Goal: Download file/media

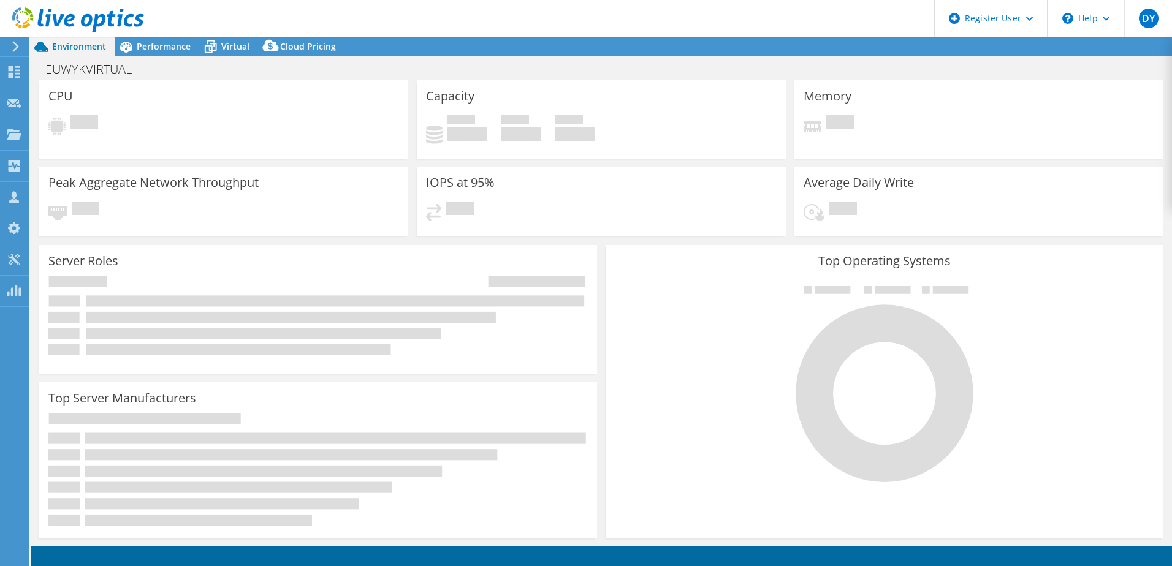
select select "USD"
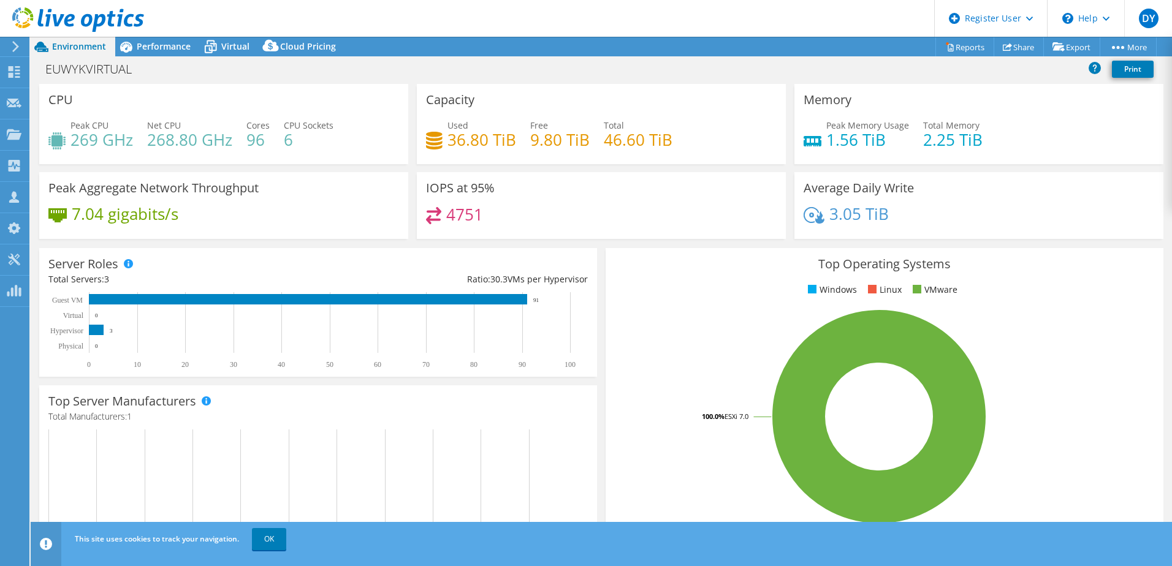
click at [64, 47] on span "Environment" at bounding box center [79, 46] width 54 height 12
click at [54, 133] on div "Projects" at bounding box center [58, 135] width 59 height 31
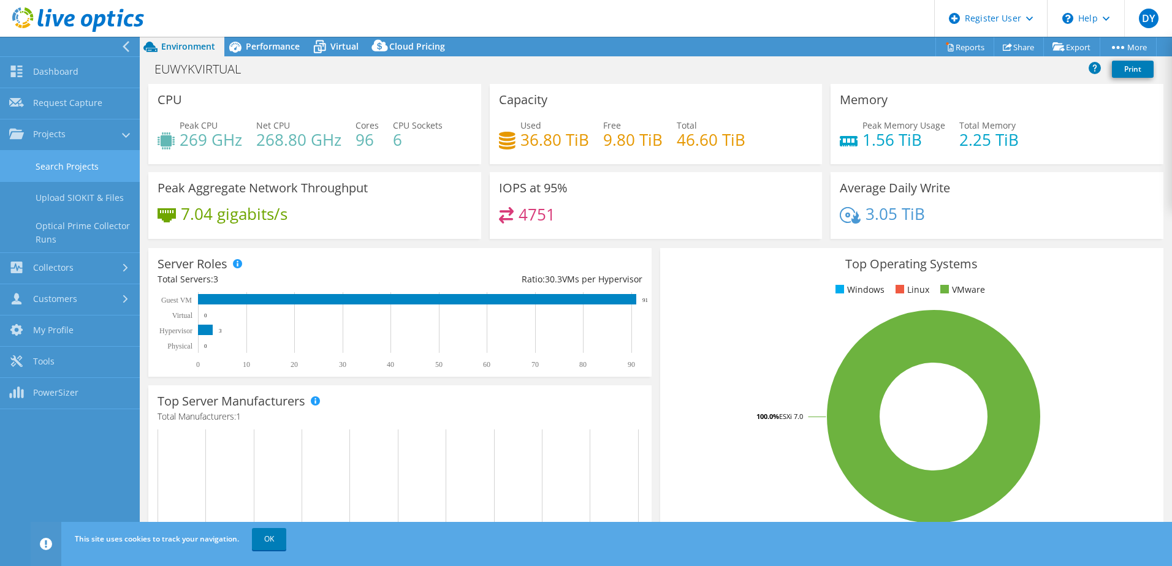
click at [81, 165] on link "Search Projects" at bounding box center [70, 166] width 140 height 31
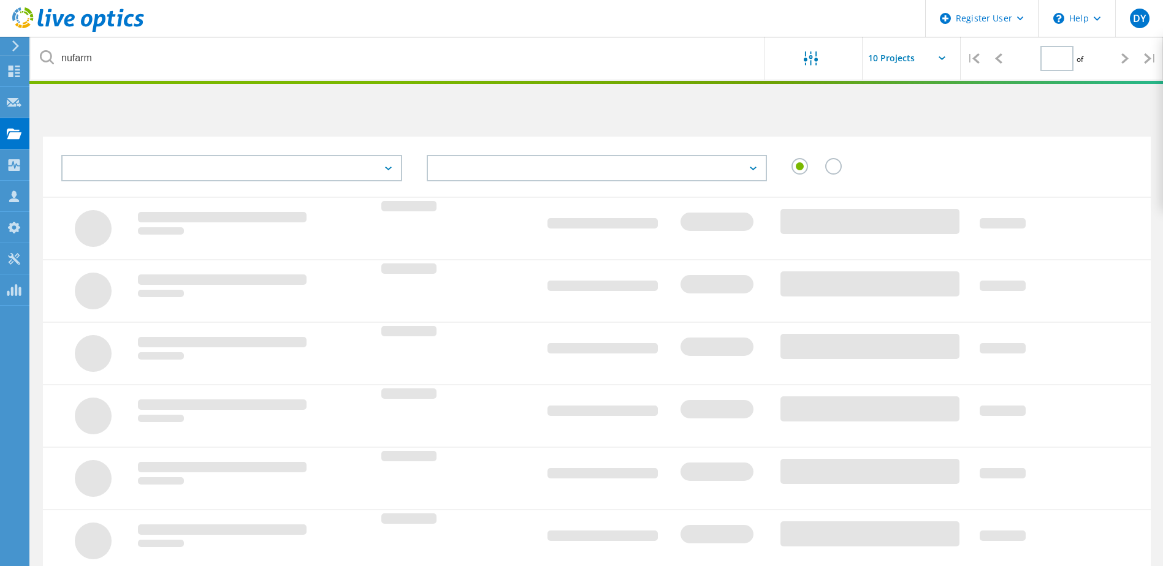
type input "1"
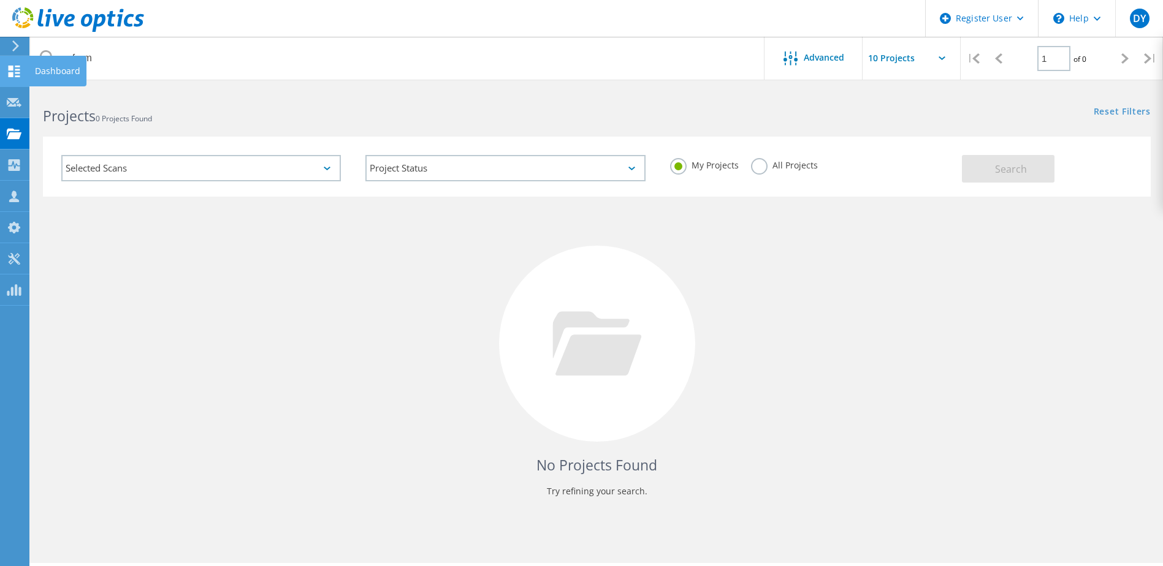
click at [50, 72] on div "Dashboard" at bounding box center [57, 71] width 45 height 9
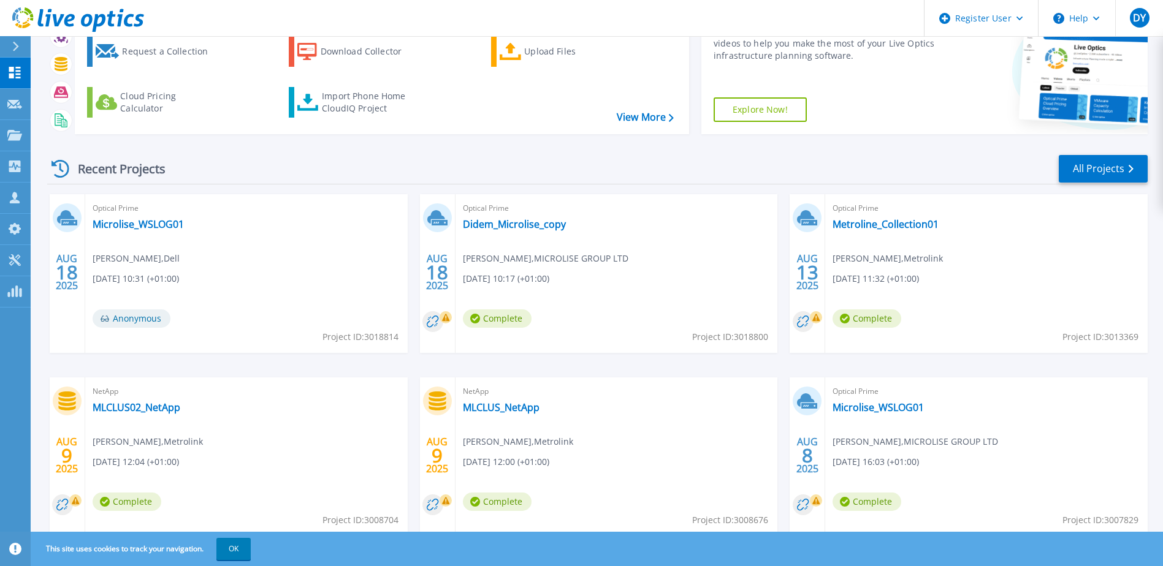
scroll to position [113, 0]
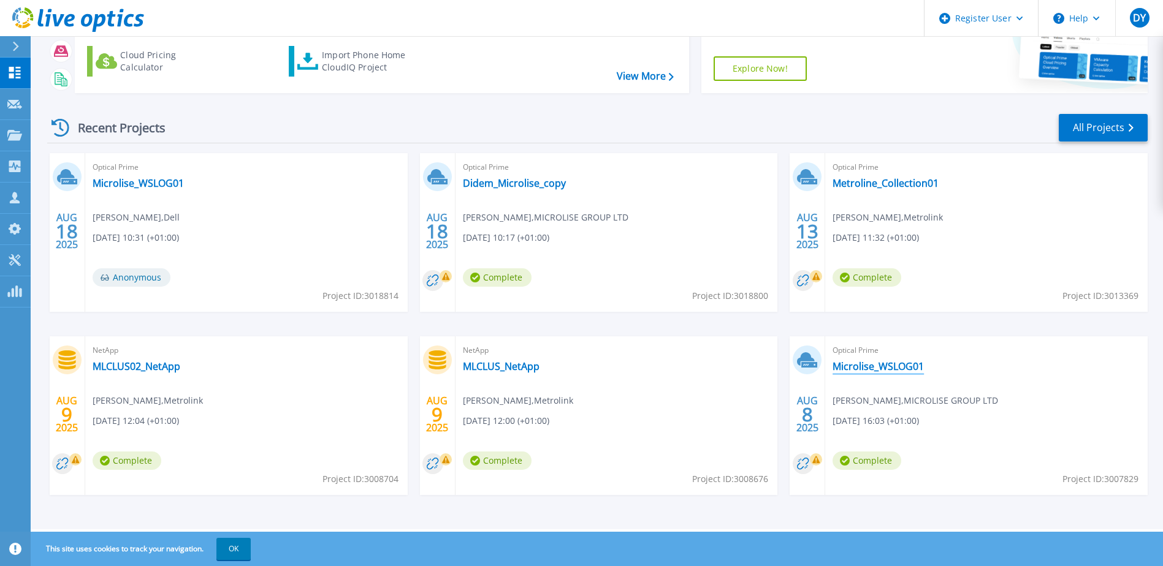
click at [862, 368] on link "Microlise_WSLOG01" at bounding box center [877, 366] width 91 height 12
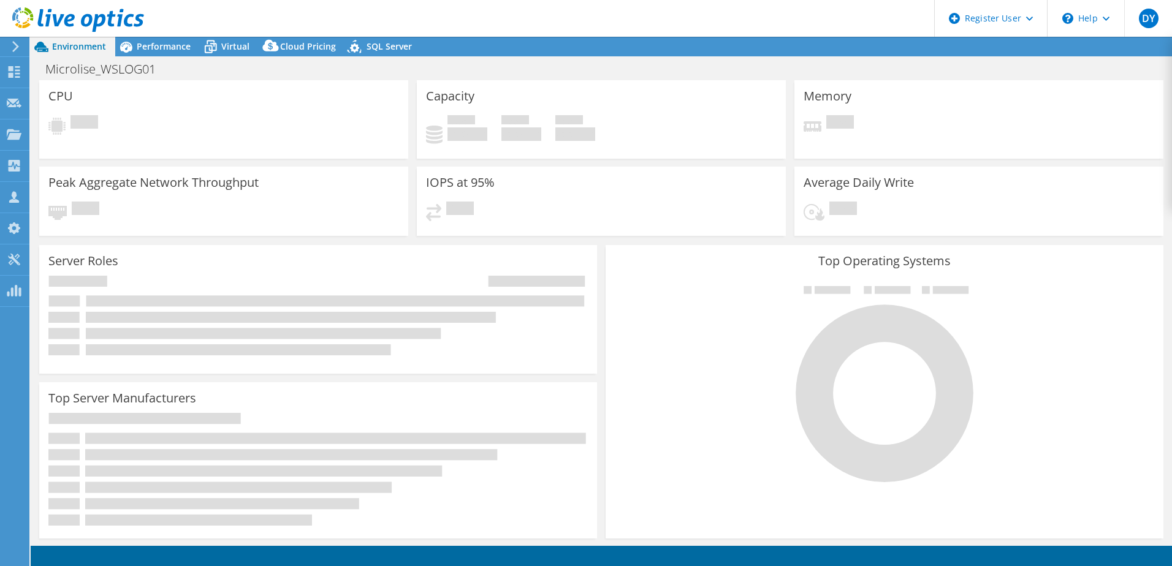
select select "USD"
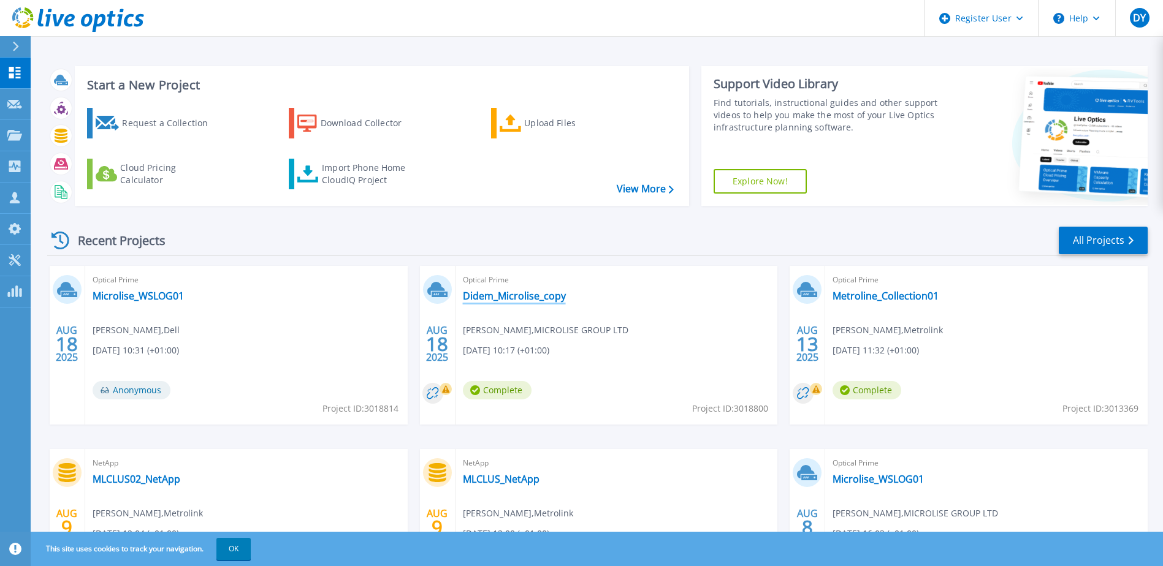
click at [497, 292] on link "Didem_Microlise_copy" at bounding box center [514, 296] width 103 height 12
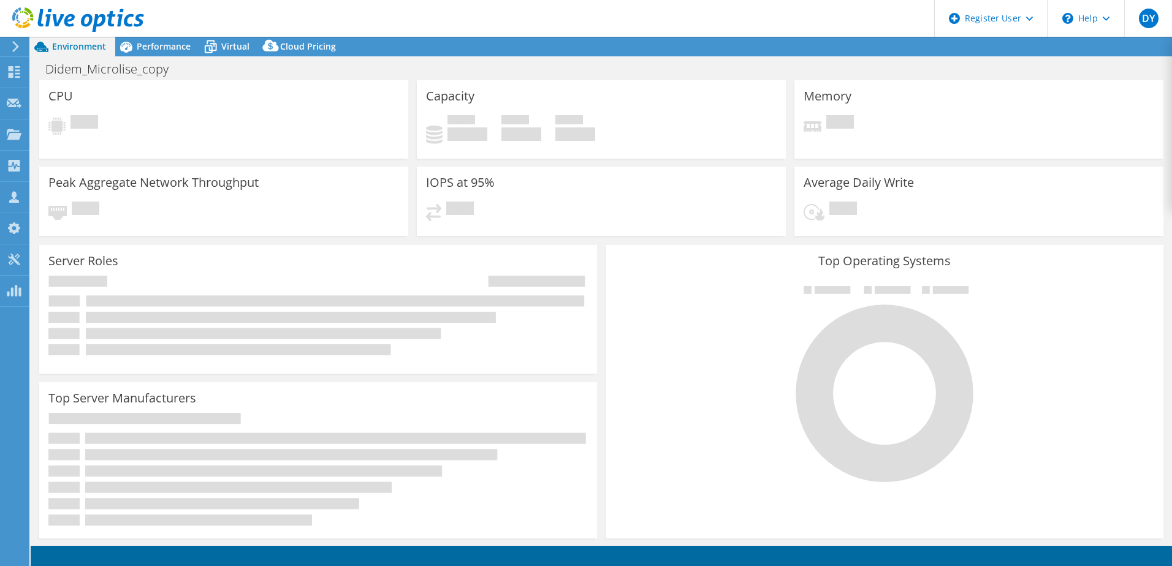
select select "USD"
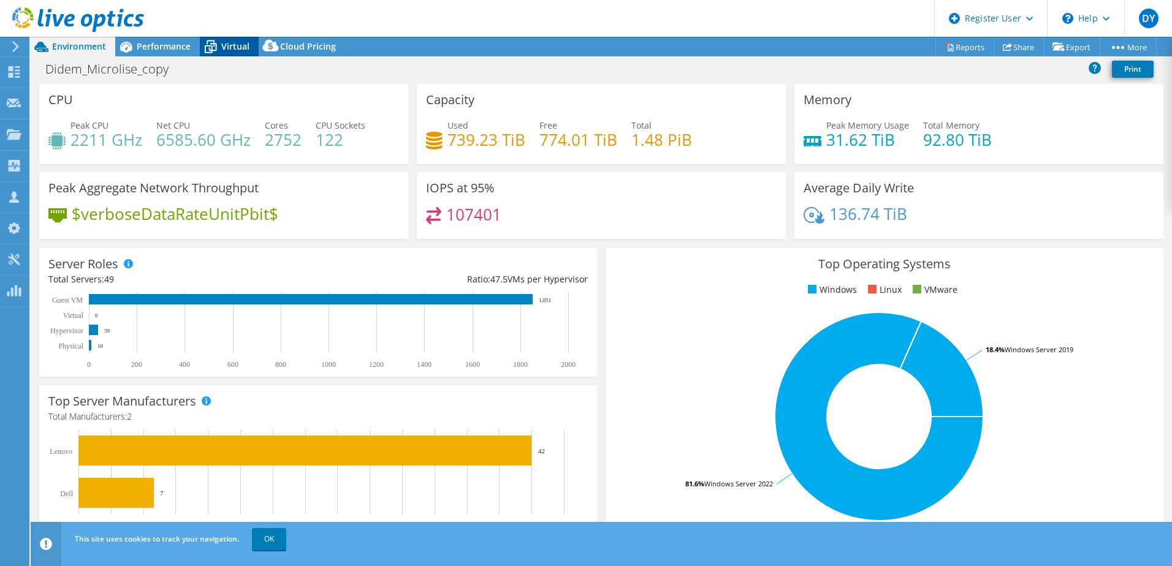
click at [238, 48] on span "Virtual" at bounding box center [235, 46] width 28 height 12
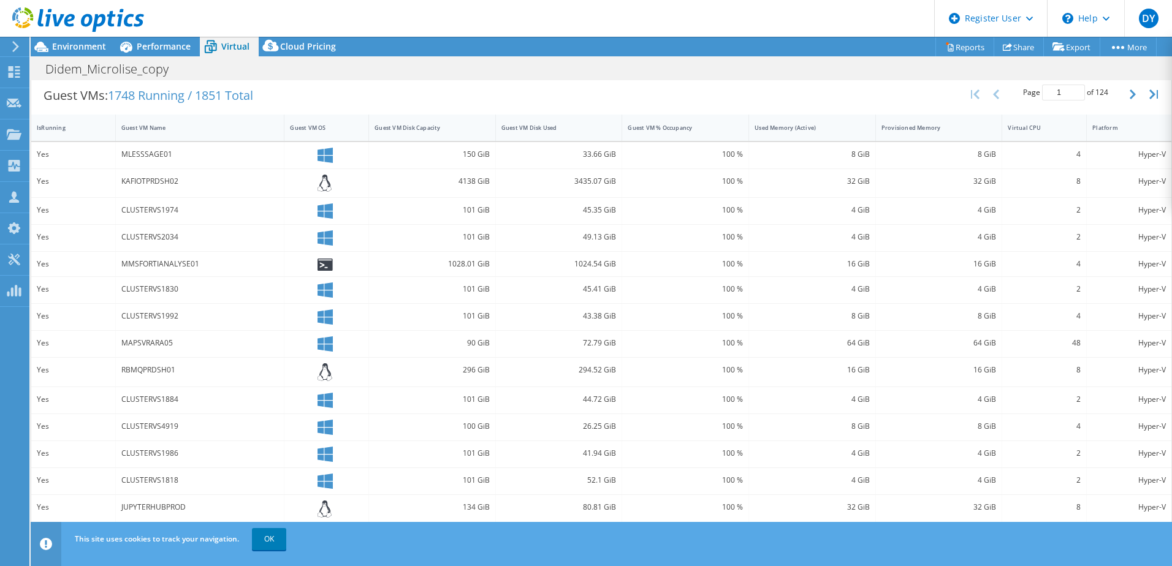
scroll to position [260, 0]
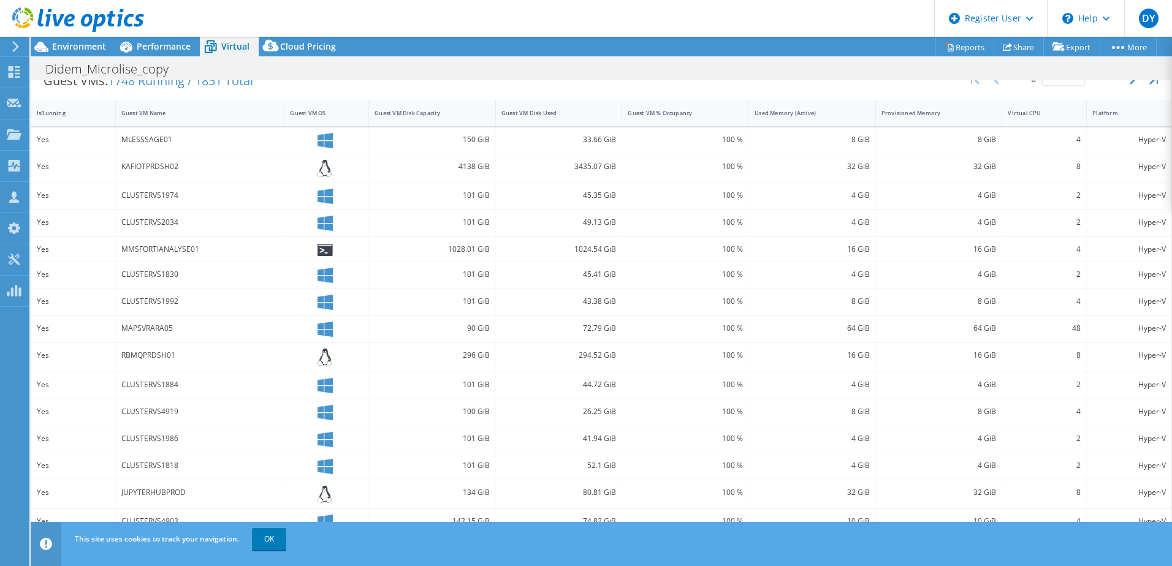
click at [132, 411] on div "CLUSTERVS4919" at bounding box center [200, 411] width 158 height 13
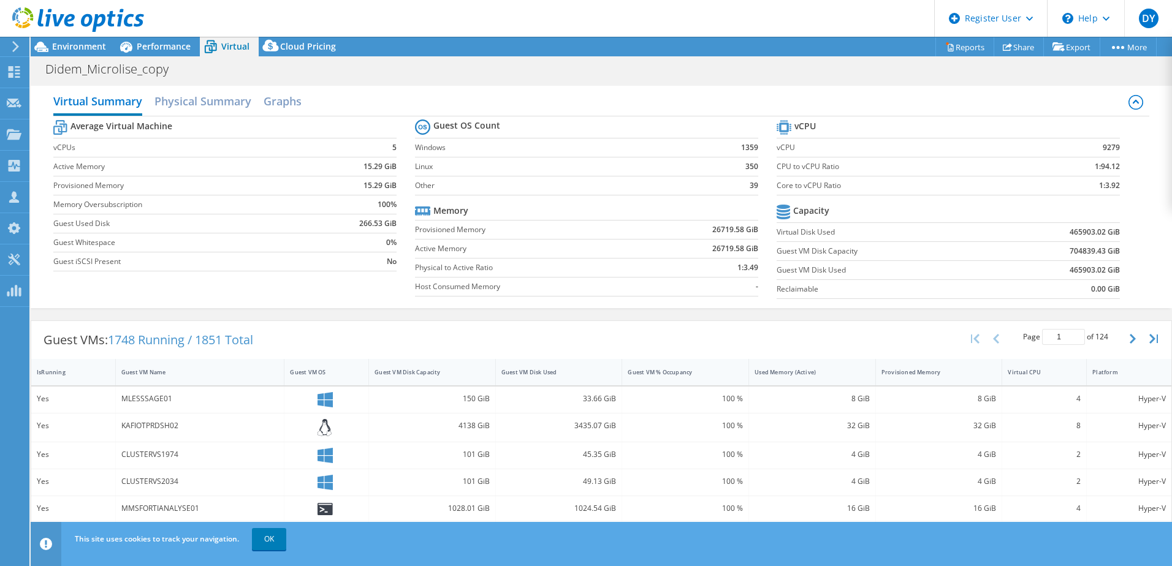
scroll to position [0, 0]
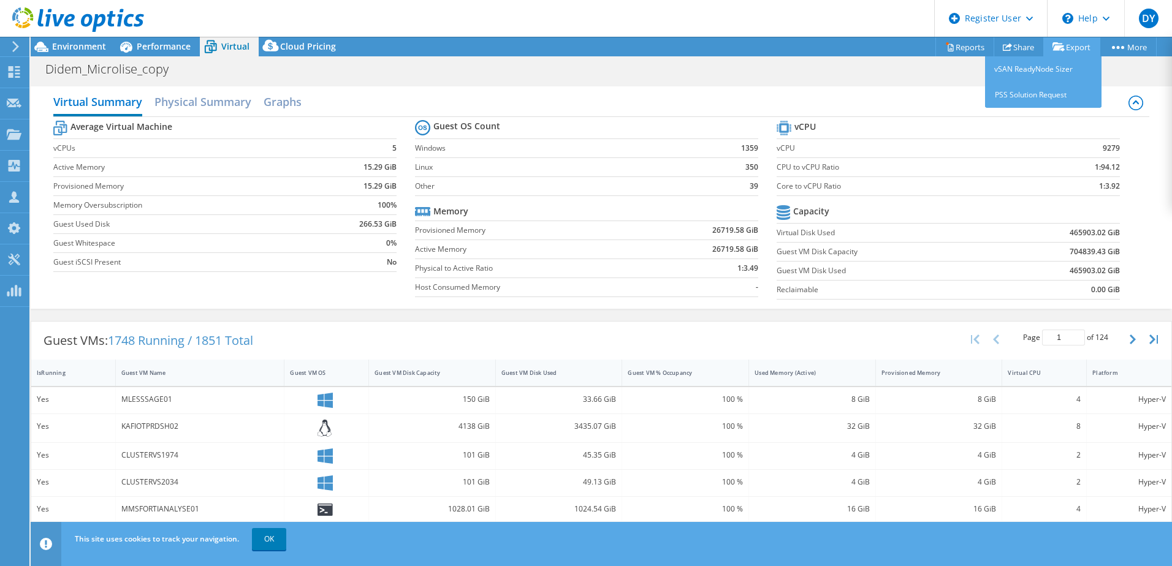
click at [1074, 46] on link "Export" at bounding box center [1071, 46] width 57 height 19
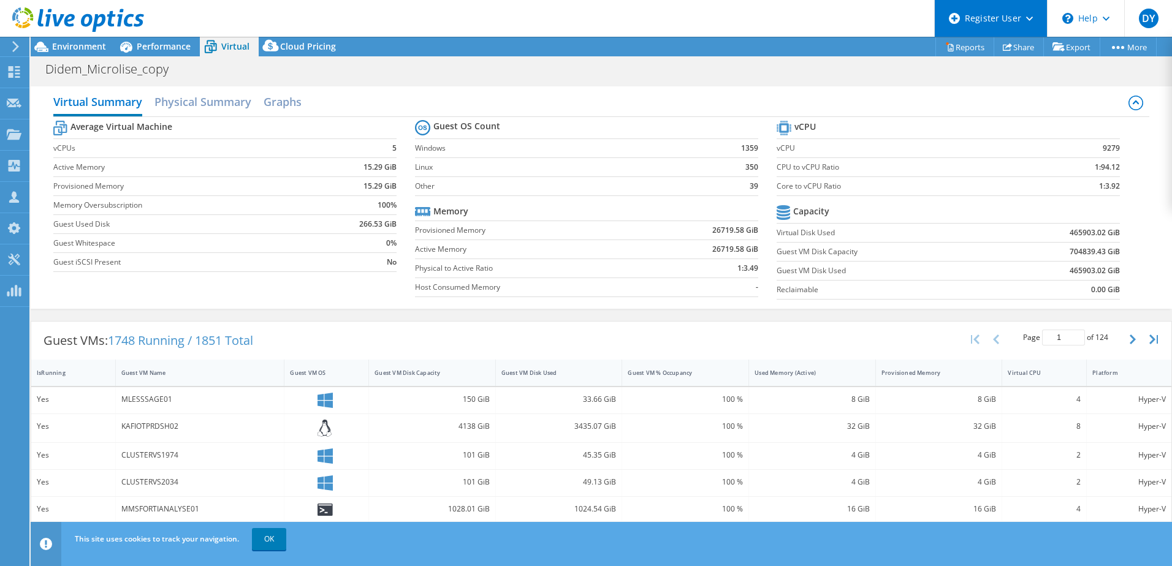
click at [942, 34] on div "Register User" at bounding box center [990, 18] width 113 height 37
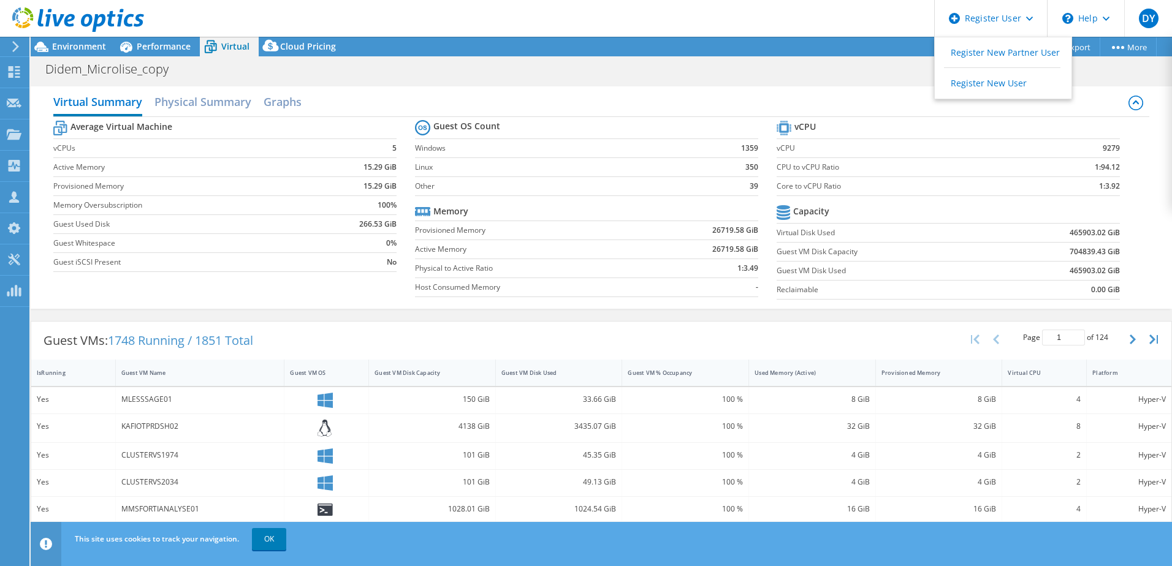
click at [876, 49] on div "Project Actions Project Actions Reports Share Export vSAN ReadyNode Sizer" at bounding box center [601, 47] width 1141 height 20
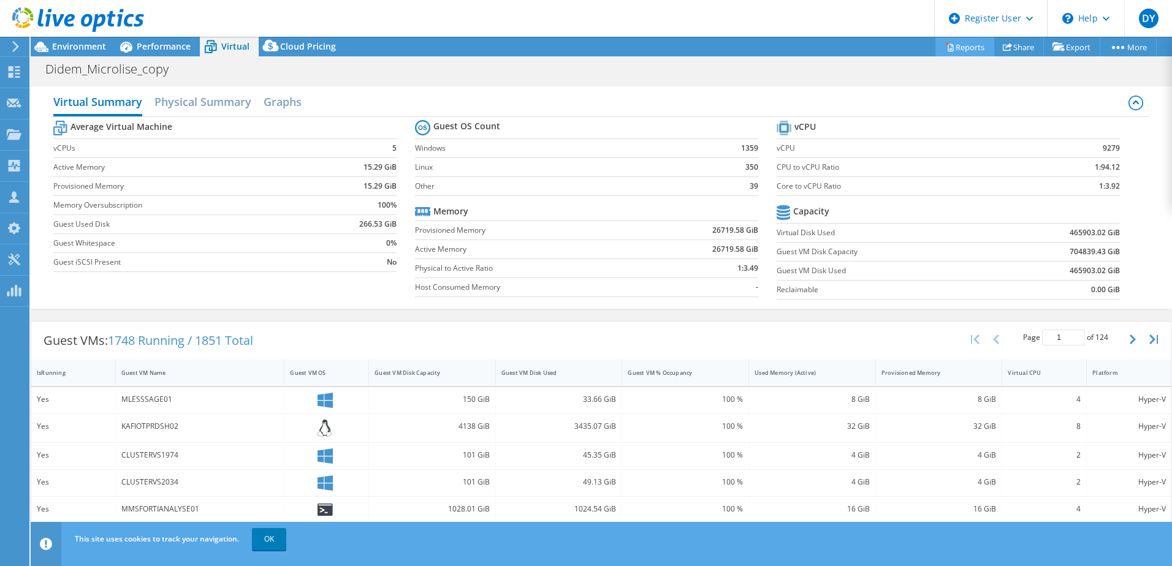
click at [954, 47] on link "Reports" at bounding box center [964, 46] width 59 height 19
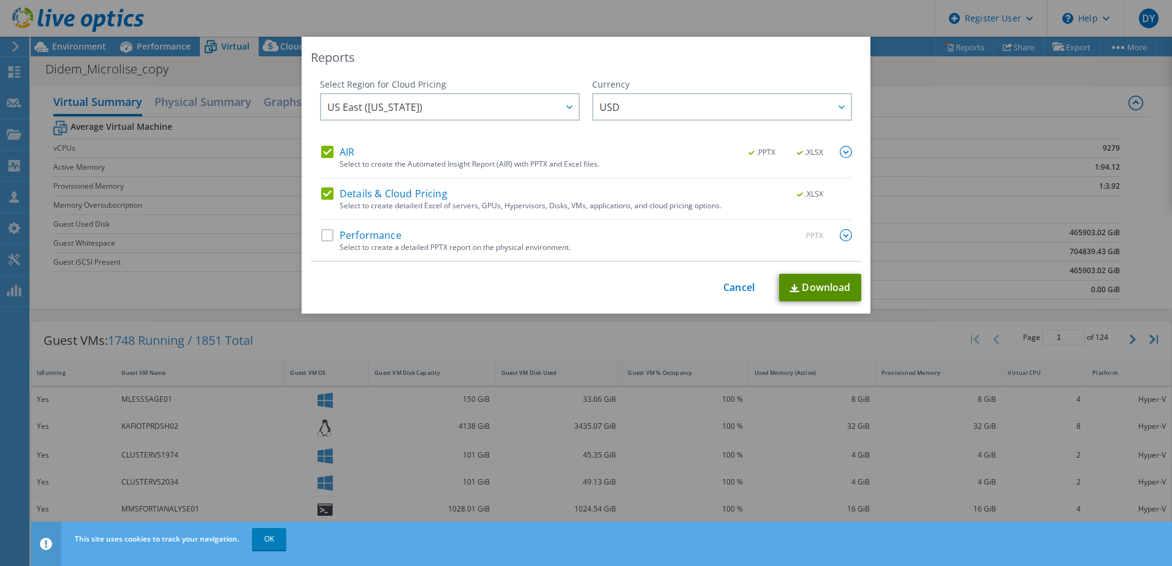
click at [802, 295] on link "Download" at bounding box center [820, 288] width 82 height 28
